Goal: Transaction & Acquisition: Purchase product/service

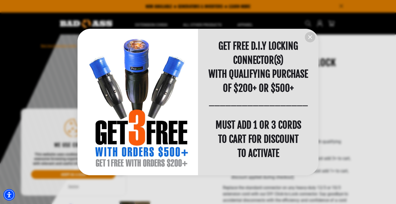
click at [312, 40] on icon "information" at bounding box center [310, 37] width 6 height 6
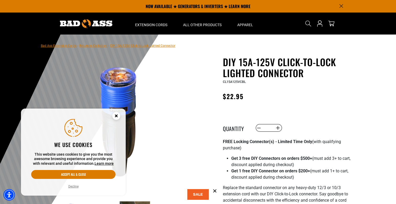
click at [117, 116] on circle "Close this option" at bounding box center [116, 116] width 8 height 8
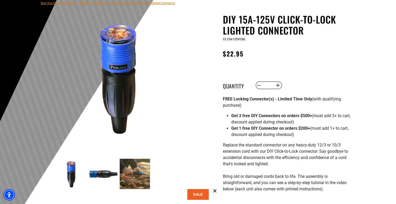
scroll to position [40, 0]
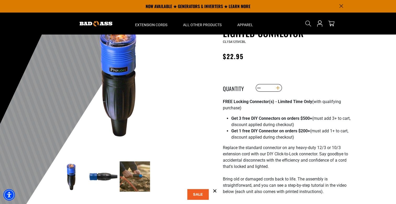
click at [278, 91] on button "Increase quantity for DIY 15A-125V Click-to-Lock Lighted Connector" at bounding box center [278, 88] width 8 height 9
type input "*"
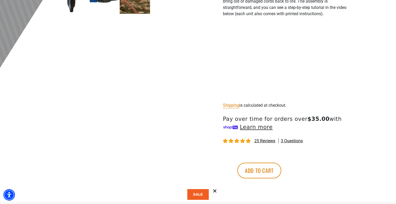
scroll to position [239, 0]
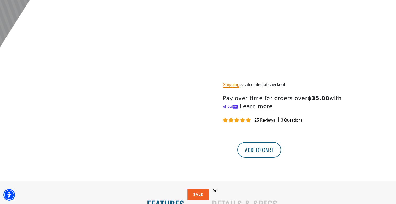
click at [281, 147] on button "Add to cart" at bounding box center [259, 150] width 44 height 16
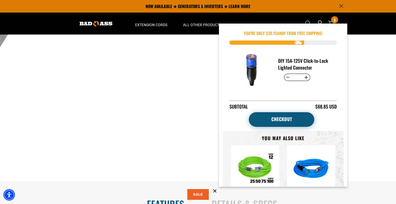
click at [283, 112] on link "Checkout" at bounding box center [282, 119] width 66 height 15
